Goal: Task Accomplishment & Management: Manage account settings

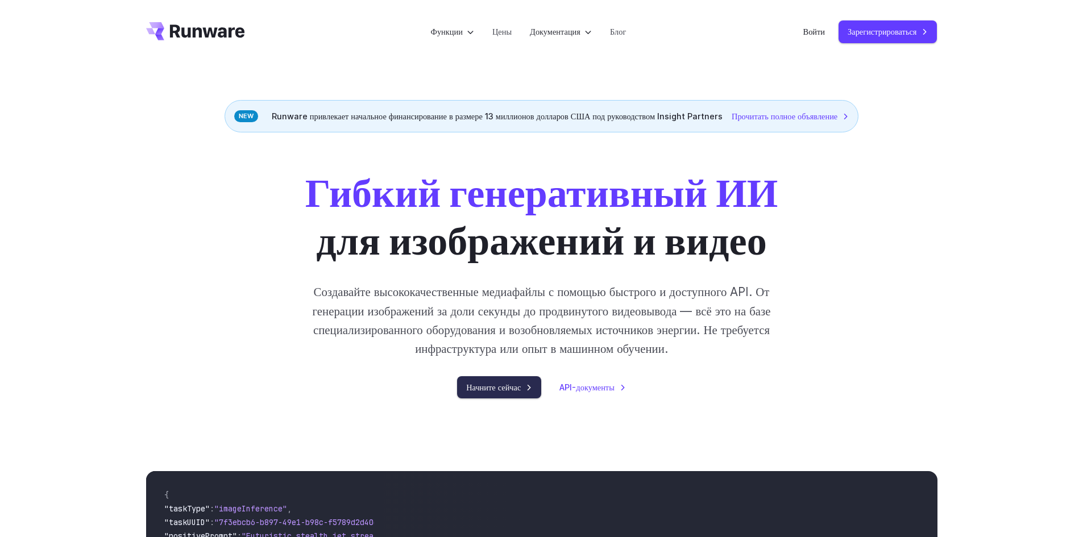
click at [505, 390] on font "Начните сейчас" at bounding box center [493, 387] width 55 height 10
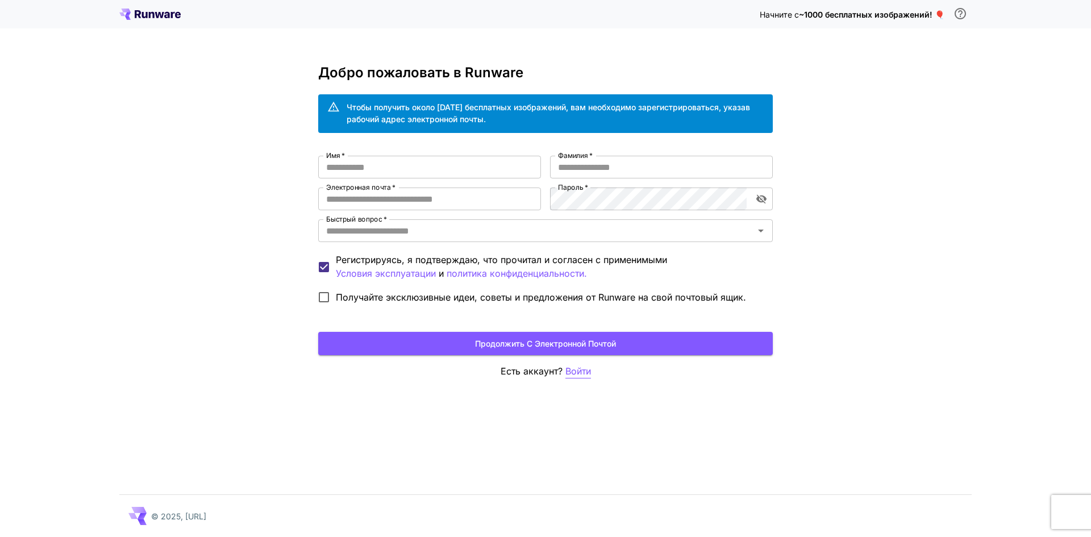
click at [573, 374] on font "Войти" at bounding box center [578, 370] width 26 height 11
